Goal: Ask a question

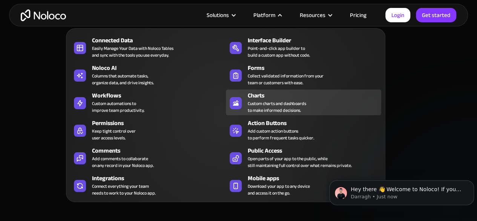
scroll to position [2377, 0]
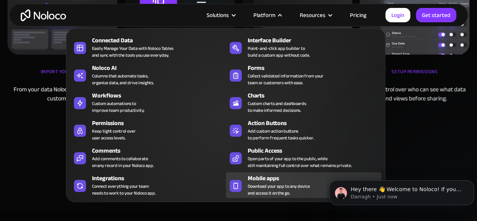
click at [297, 188] on span "Download your app to any device and access it on the go." at bounding box center [279, 190] width 62 height 14
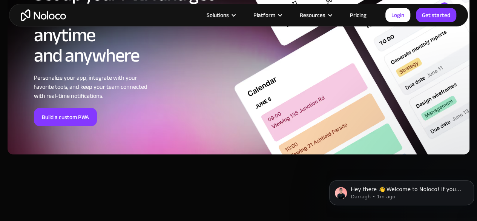
scroll to position [2523, 0]
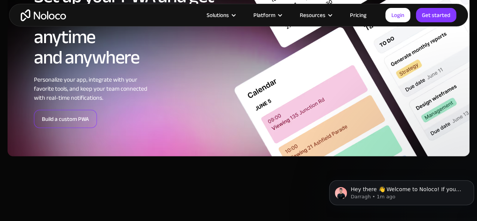
click at [81, 122] on link "Build a custom PWA" at bounding box center [65, 119] width 63 height 18
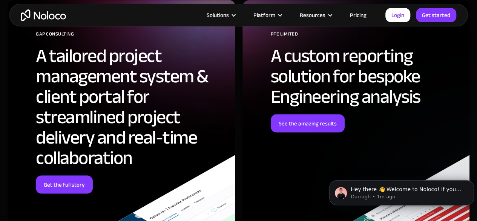
scroll to position [2108, 0]
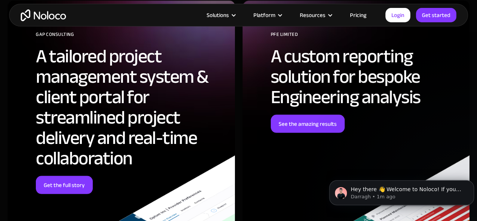
click at [356, 18] on link "Pricing" at bounding box center [358, 15] width 35 height 10
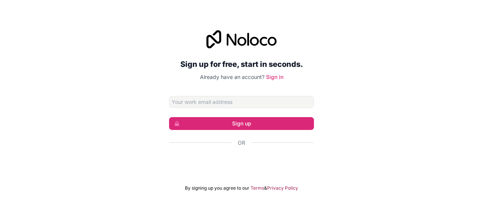
click at [351, 84] on div "Sign up for free, start in seconds. Already have an account? Sign in Sign up Or…" at bounding box center [241, 111] width 483 height 182
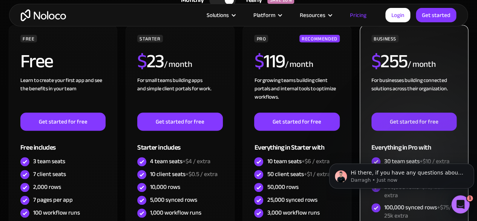
click at [415, 213] on div "100,000 synced rows +$75/ 25k extra" at bounding box center [421, 211] width 72 height 17
click at [413, 203] on div "100,000 synced rows +$75/ 25k extra" at bounding box center [421, 211] width 72 height 17
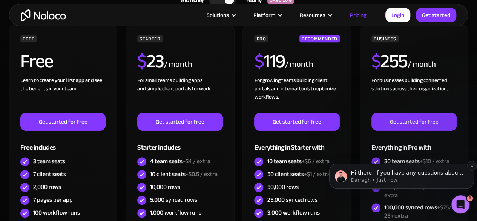
click at [384, 180] on p "Darragh • Just now" at bounding box center [408, 180] width 114 height 7
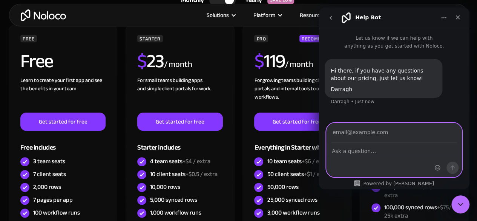
click at [379, 152] on textarea "Ask a question…" at bounding box center [394, 149] width 135 height 13
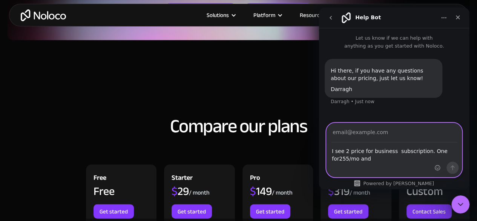
scroll to position [679, 0]
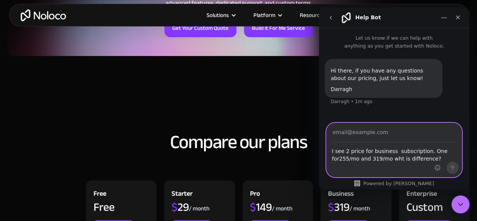
type textarea "I see 2 price for business subscription. One for255/mo and 319/mo wht is differ…"
click at [407, 132] on input "Your email" at bounding box center [394, 132] width 126 height 19
type input "d"
click at [421, 139] on input "diodac.electronics@gmail" at bounding box center [394, 132] width 126 height 19
type input "diodac.electronics@gmail.com"
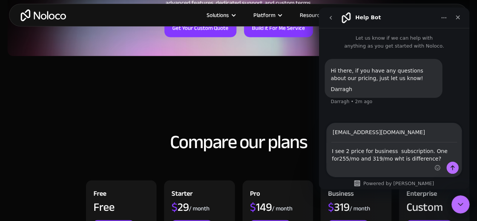
click at [459, 165] on div "Intercom messenger" at bounding box center [447, 150] width 30 height 54
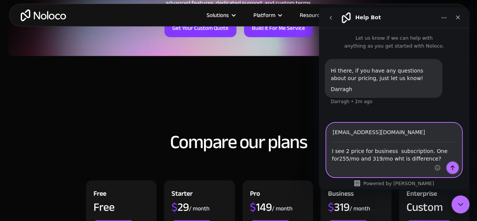
click at [456, 167] on button "Send a message…" at bounding box center [453, 168] width 12 height 12
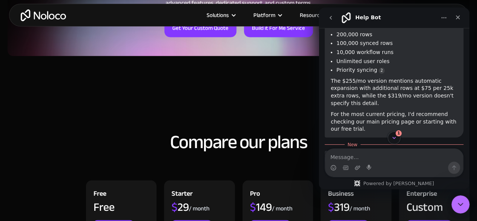
scroll to position [196, 0]
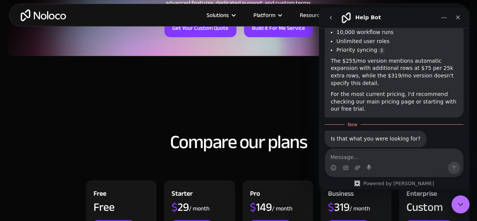
click at [355, 162] on div "Intercom messenger" at bounding box center [358, 168] width 6 height 12
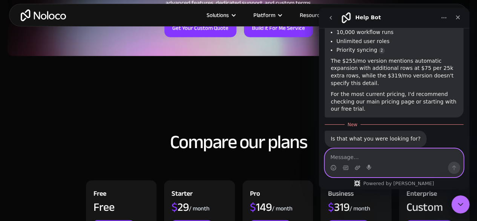
click at [369, 154] on textarea "Message…" at bounding box center [394, 155] width 138 height 13
type textarea "great,"
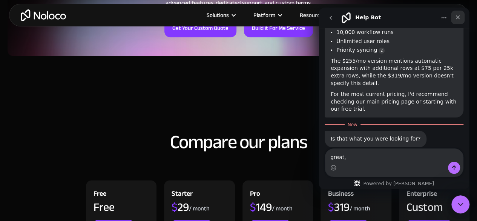
click at [457, 19] on icon "Close" at bounding box center [458, 17] width 6 height 6
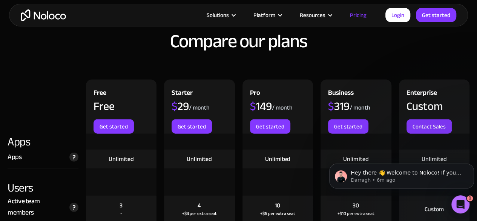
scroll to position [792, 0]
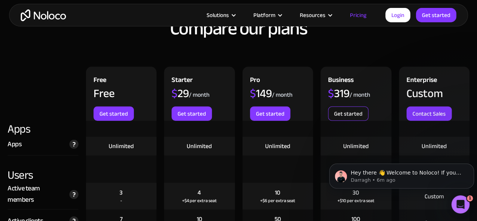
click at [360, 116] on link "Get started" at bounding box center [348, 113] width 40 height 14
